Goal: Task Accomplishment & Management: Use online tool/utility

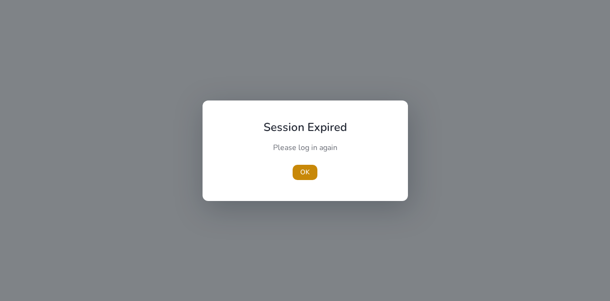
drag, startPoint x: 311, startPoint y: 171, endPoint x: 288, endPoint y: 182, distance: 25.8
click at [311, 171] on span "button" at bounding box center [305, 172] width 25 height 23
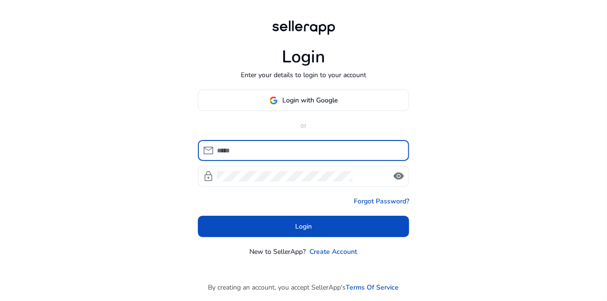
click at [328, 143] on div at bounding box center [309, 150] width 184 height 21
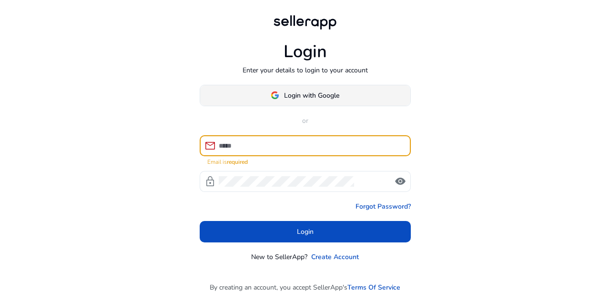
click at [302, 95] on span "Login with Google" at bounding box center [311, 96] width 55 height 10
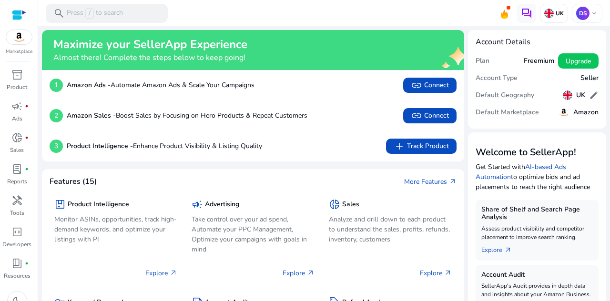
click at [573, 111] on h5 "Amazon" at bounding box center [585, 113] width 25 height 8
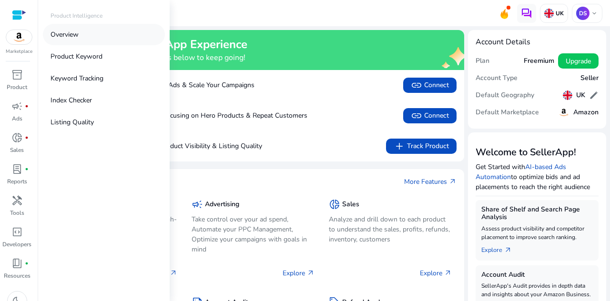
click at [85, 32] on link "Overview" at bounding box center [104, 34] width 122 height 21
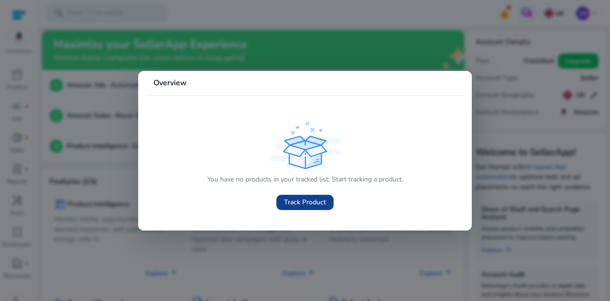
click at [307, 203] on span "Track Product" at bounding box center [305, 202] width 42 height 10
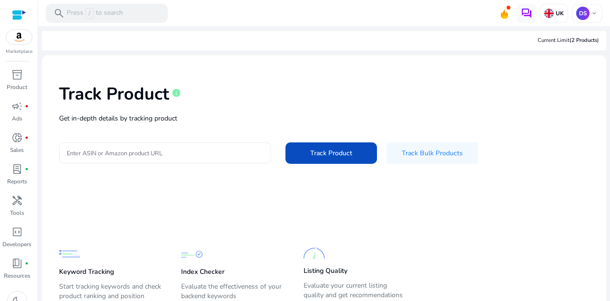
click at [214, 151] on input "Enter ASIN or Amazon product URL" at bounding box center [165, 153] width 197 height 10
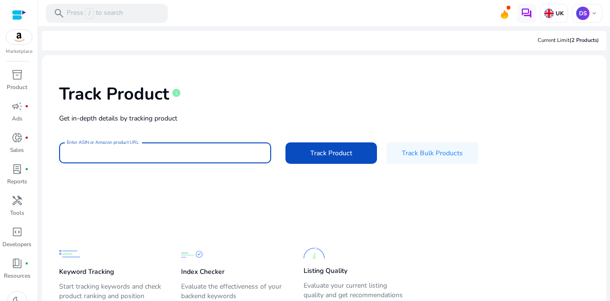
paste input "**********"
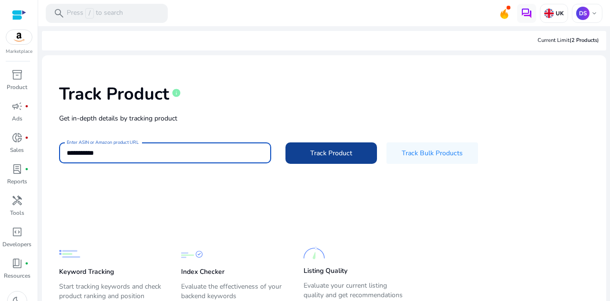
click at [315, 155] on span "Track Product" at bounding box center [331, 153] width 42 height 10
type input "**********"
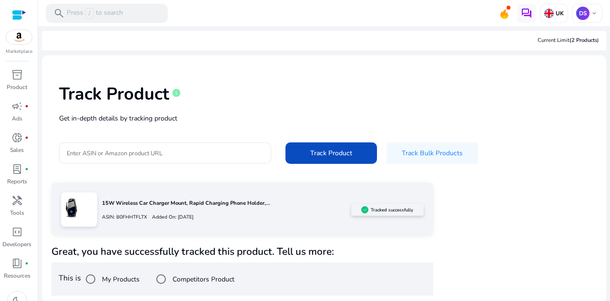
click at [560, 210] on div "15W Wireless Car Charger Mount, Rapid Charging Phone Holder,... ASIN: B0FHHTFLT…" at bounding box center [323, 239] width 545 height 113
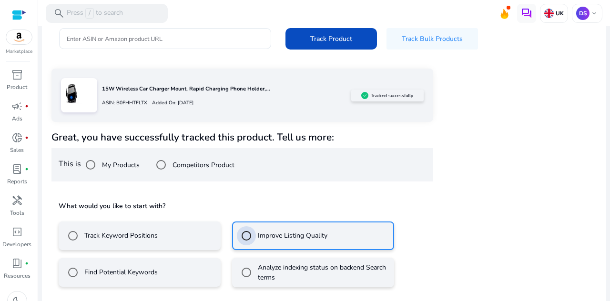
scroll to position [157, 0]
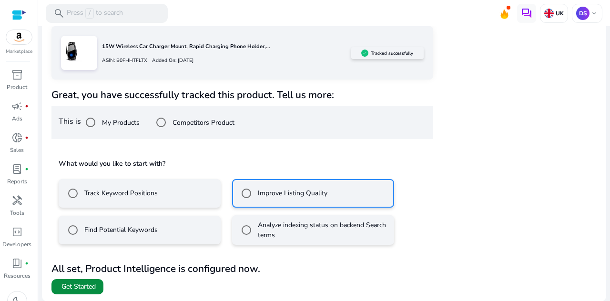
click at [85, 285] on span "Get Started" at bounding box center [78, 287] width 34 height 10
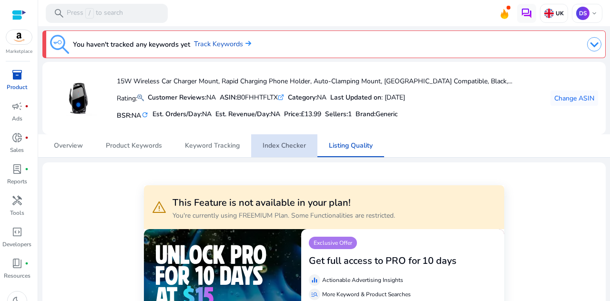
click at [285, 143] on span "Index Checker" at bounding box center [284, 146] width 43 height 7
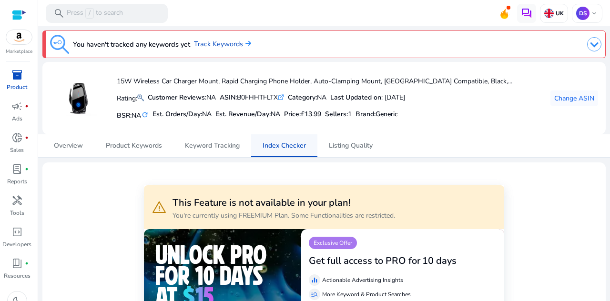
click at [285, 143] on span "Index Checker" at bounding box center [284, 146] width 43 height 7
click at [205, 143] on span "Keyword Tracking" at bounding box center [212, 146] width 55 height 7
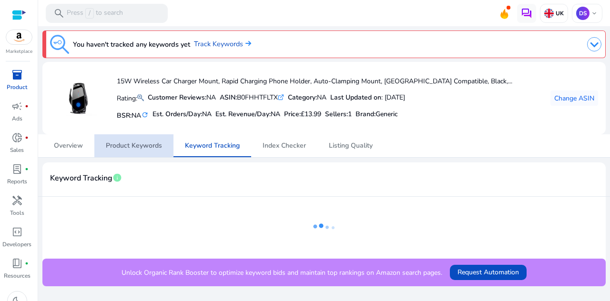
click at [134, 146] on span "Product Keywords" at bounding box center [134, 146] width 56 height 7
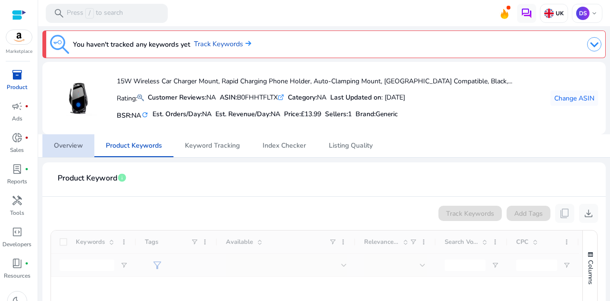
click at [71, 145] on span "Overview" at bounding box center [68, 146] width 29 height 7
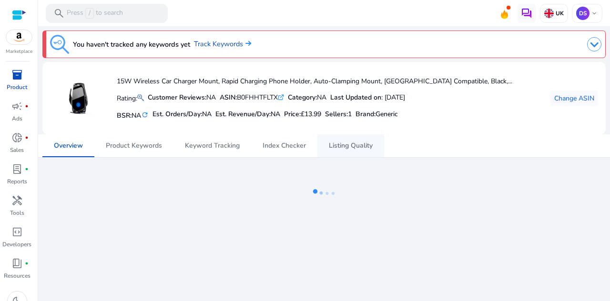
click at [367, 143] on span "Listing Quality" at bounding box center [351, 146] width 44 height 7
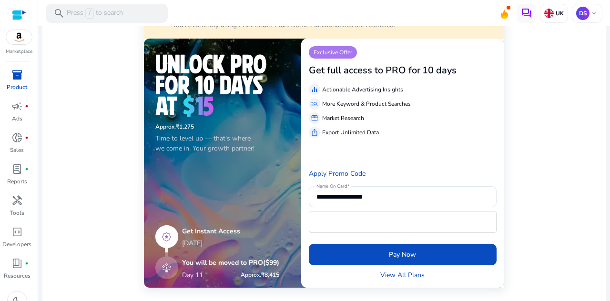
scroll to position [381, 0]
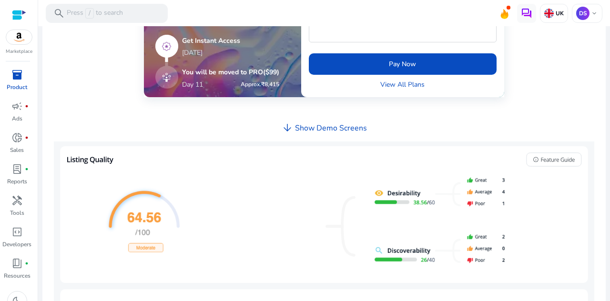
click at [336, 130] on h4 "Show Demo Screens" at bounding box center [331, 128] width 72 height 9
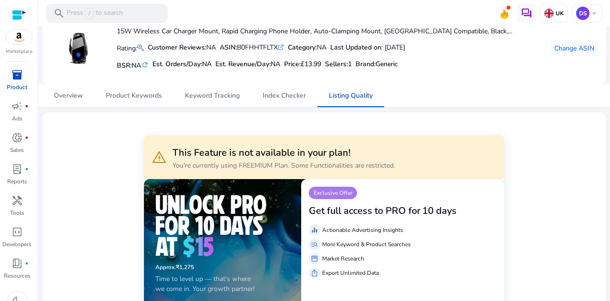
scroll to position [45, 0]
